Goal: Information Seeking & Learning: Learn about a topic

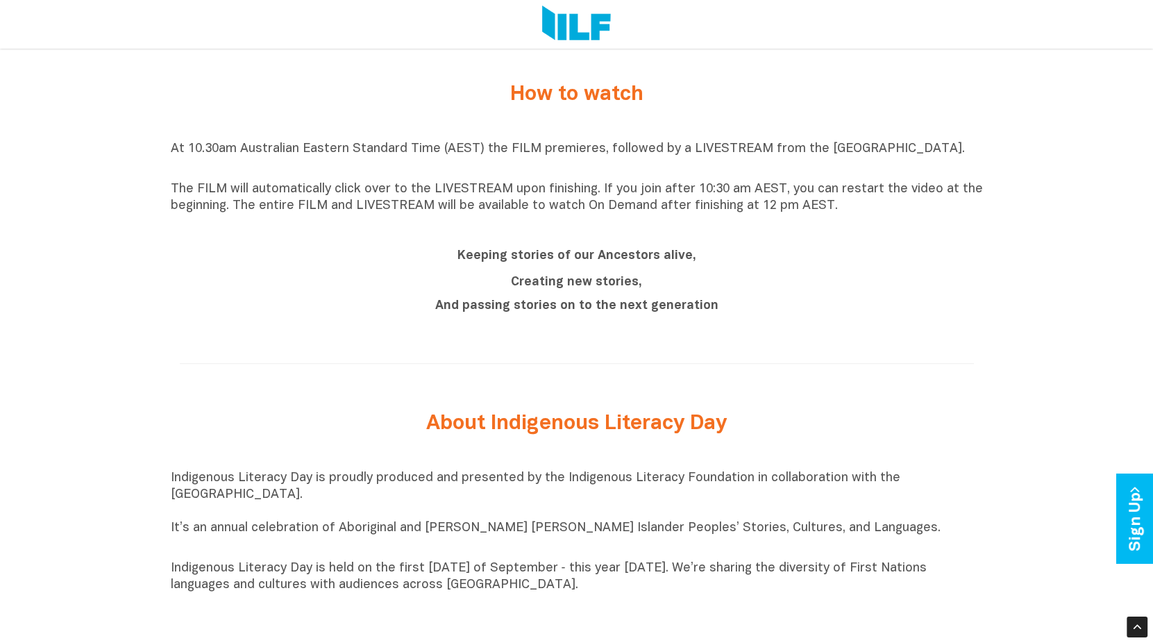
scroll to position [972, 0]
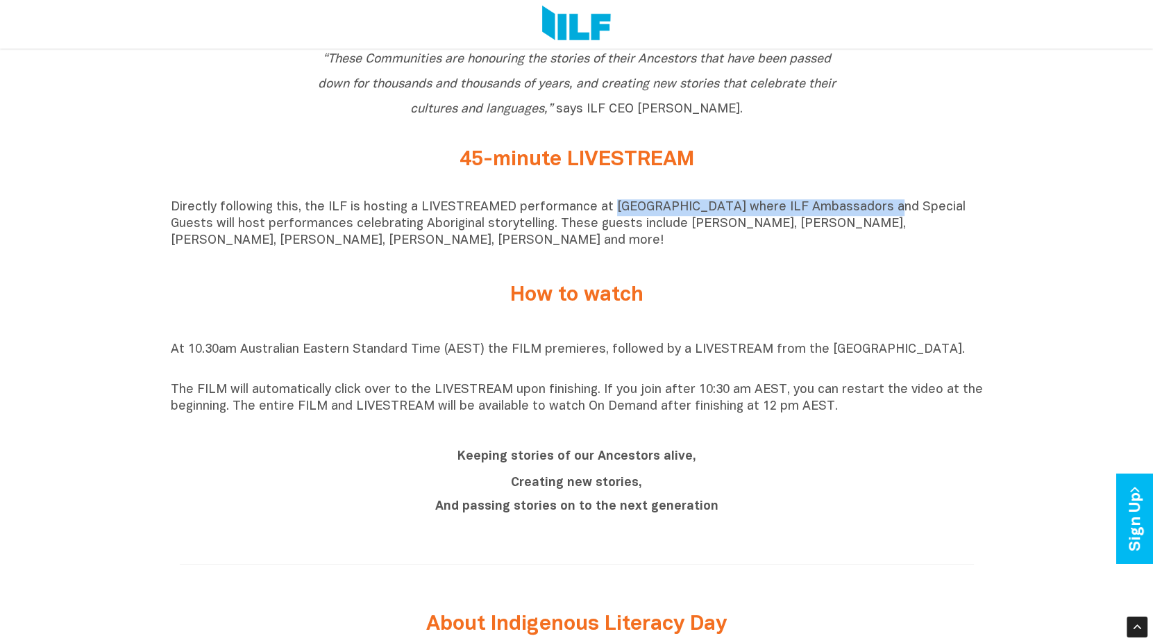
drag, startPoint x: 604, startPoint y: 216, endPoint x: 871, endPoint y: 219, distance: 266.6
click at [871, 219] on p "Directly following this, the ILF is hosting a LIVESTREAMED performance at [GEOG…" at bounding box center [577, 224] width 812 height 50
drag, startPoint x: 600, startPoint y: 402, endPoint x: 828, endPoint y: 428, distance: 229.3
click at [828, 422] on div "At 10.30am Australian Eastern Standard Time (AEST) the FILM premieres, followed…" at bounding box center [577, 378] width 812 height 87
click at [353, 391] on p "The FILM will automatically click over to the LIVESTREAM upon finishing. If you…" at bounding box center [577, 398] width 812 height 33
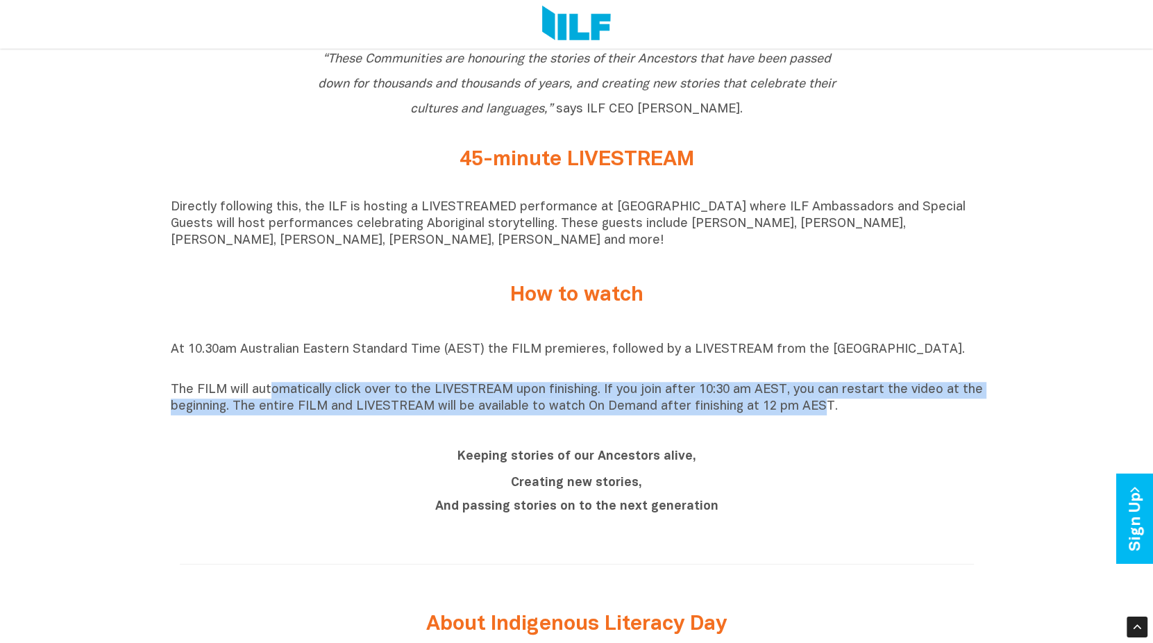
drag, startPoint x: 271, startPoint y: 403, endPoint x: 812, endPoint y: 421, distance: 541.8
click at [812, 415] on p "The FILM will automatically click over to the LIVESTREAM upon finishing. If you…" at bounding box center [577, 398] width 812 height 33
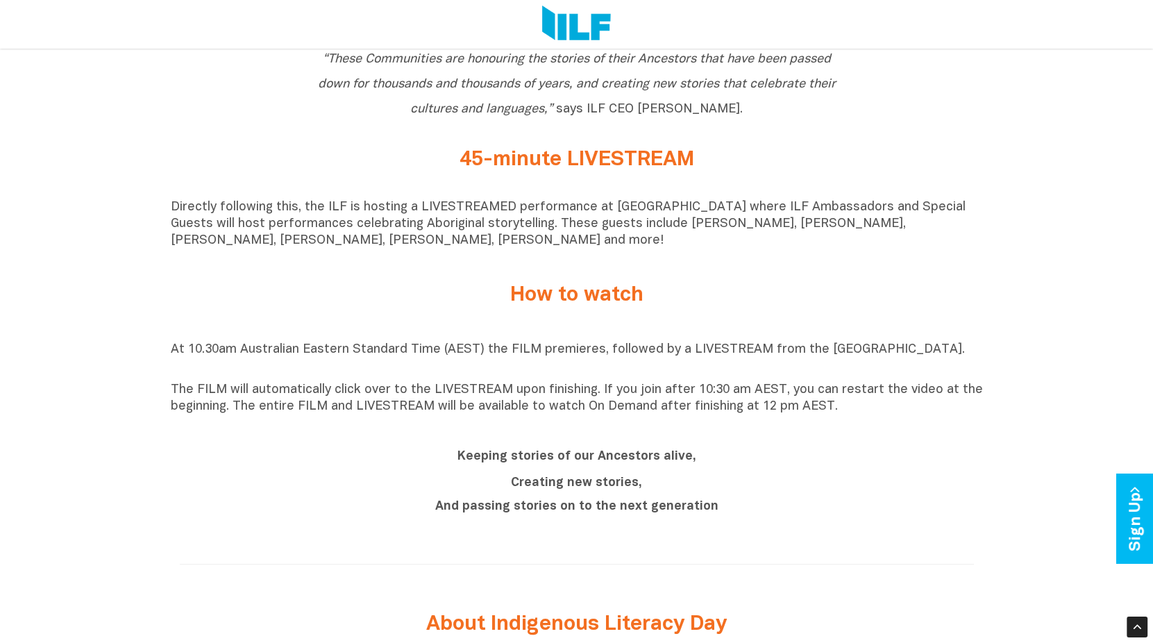
drag, startPoint x: 812, startPoint y: 421, endPoint x: 748, endPoint y: 446, distance: 69.5
click at [752, 445] on div "Keeping stories of our Ancestors alive, Creating new stories, And passing stori…" at bounding box center [577, 483] width 812 height 100
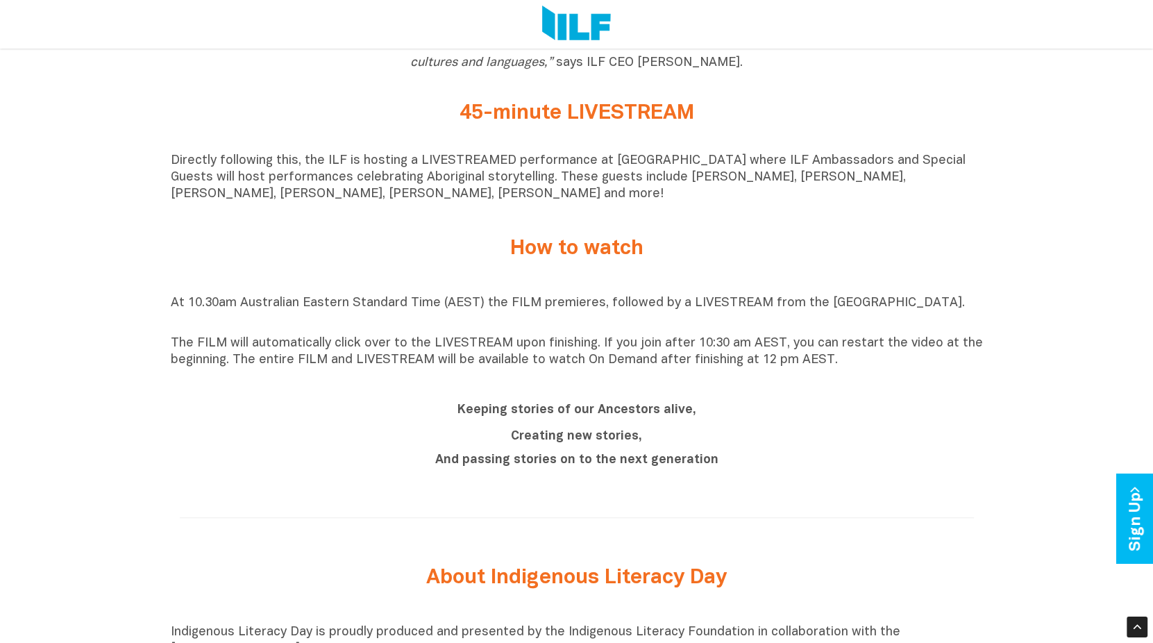
scroll to position [1111, 0]
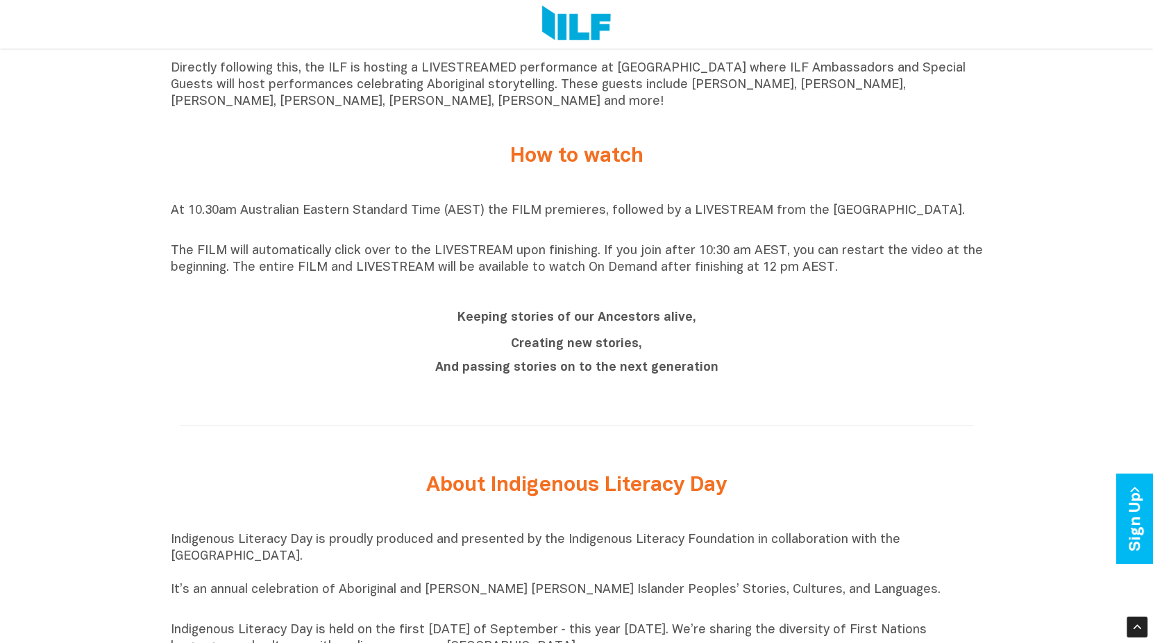
drag, startPoint x: 228, startPoint y: 258, endPoint x: 832, endPoint y: 283, distance: 605.3
click at [832, 276] on p "The FILM will automatically click over to the LIVESTREAM upon finishing. If you…" at bounding box center [577, 259] width 812 height 33
click at [243, 292] on div "At 10.30am Australian Eastern Standard Time (AEST) the FILM premieres, followed…" at bounding box center [577, 239] width 812 height 108
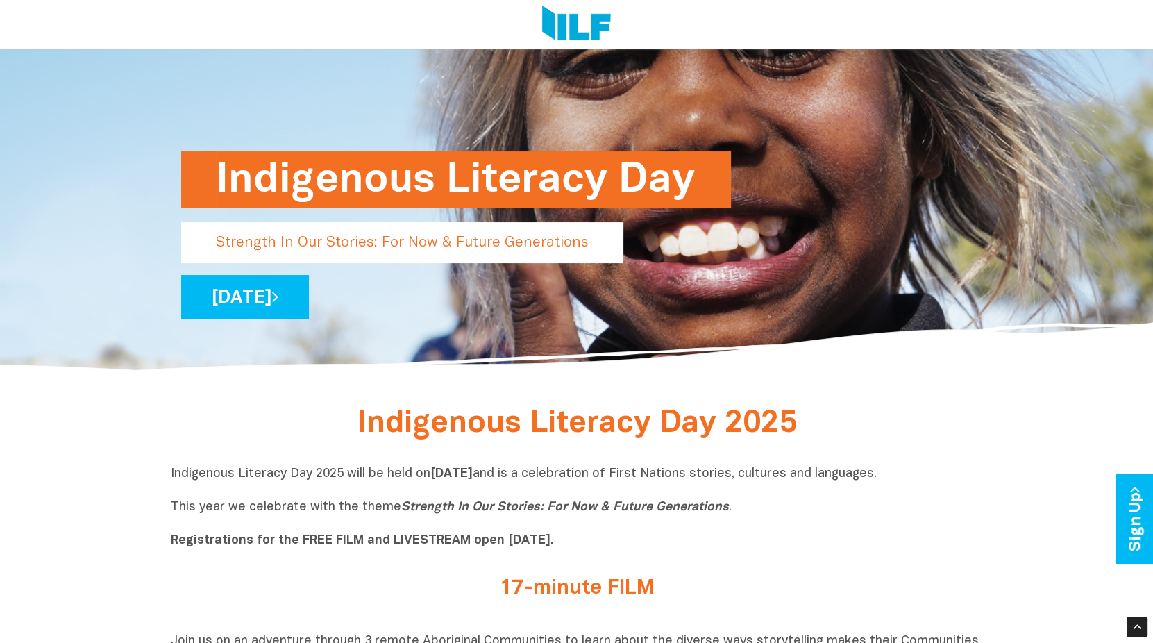
scroll to position [0, 0]
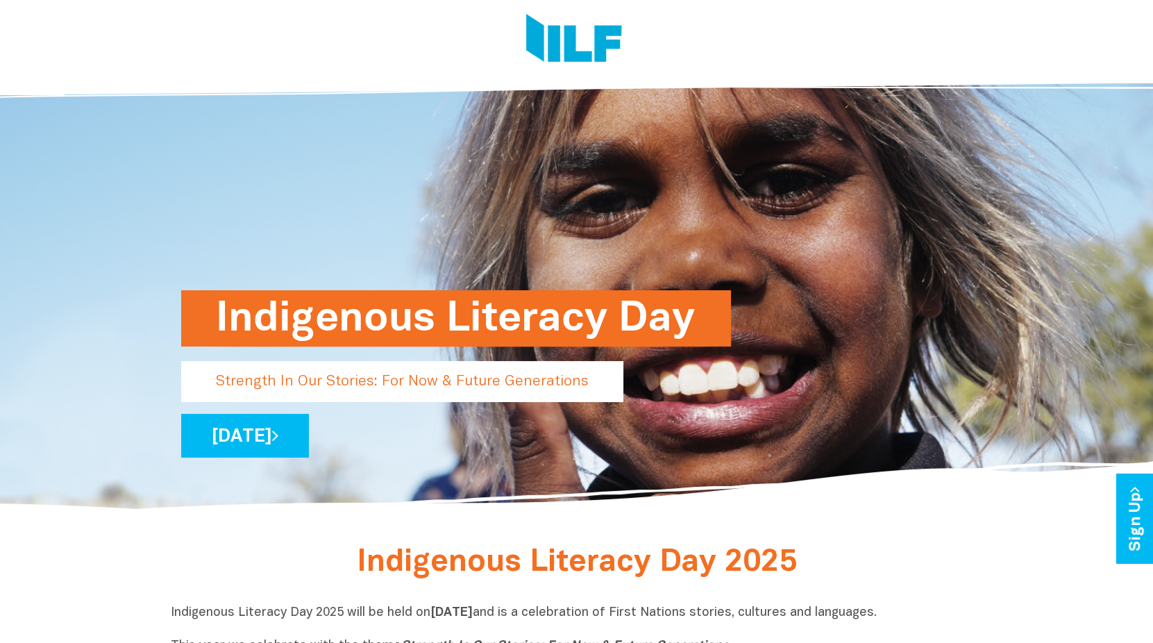
click at [574, 55] on img at bounding box center [574, 40] width 96 height 52
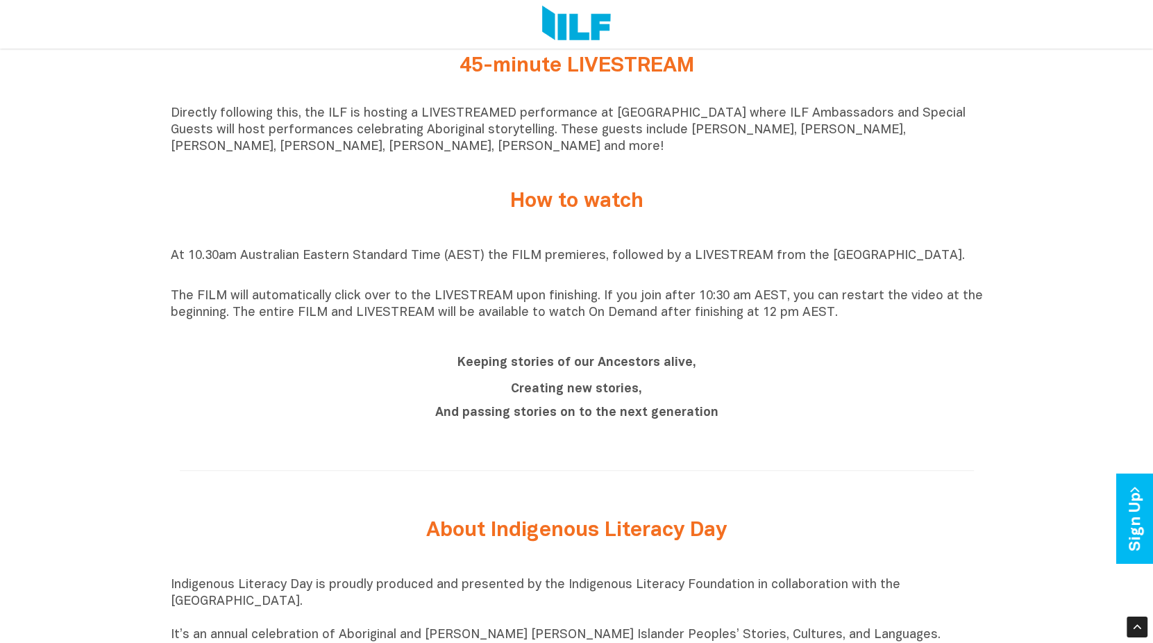
scroll to position [1389, 0]
